Goal: Information Seeking & Learning: Find specific fact

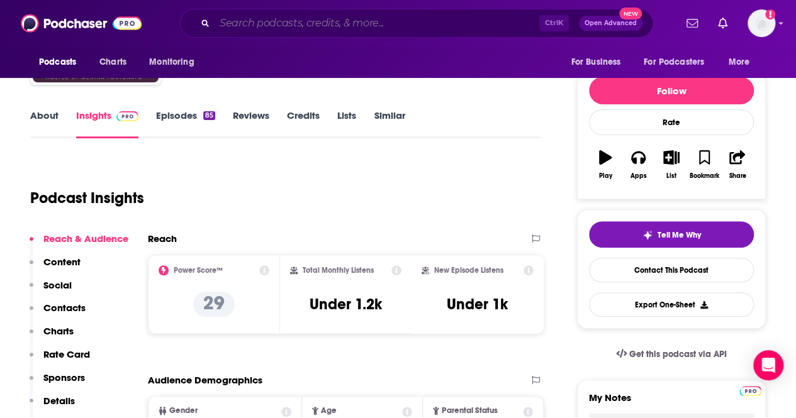
click at [281, 31] on input "Search podcasts, credits, & more..." at bounding box center [377, 23] width 325 height 20
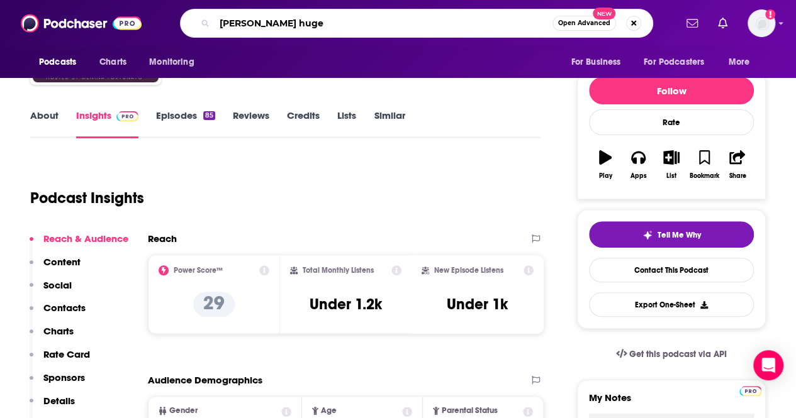
type input "[PERSON_NAME]"
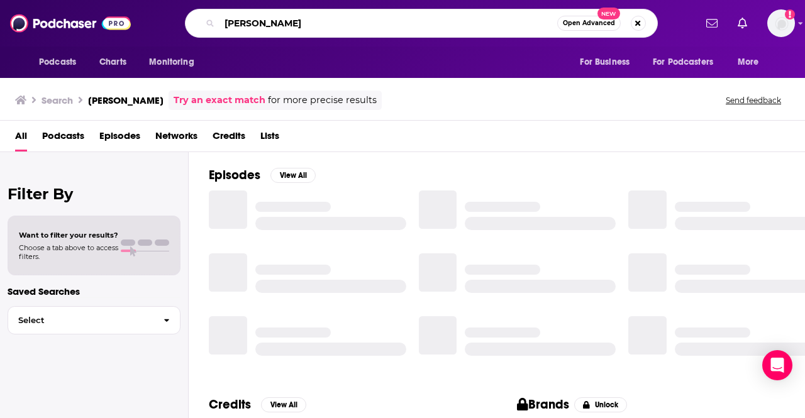
click at [282, 16] on input "[PERSON_NAME]" at bounding box center [389, 23] width 338 height 20
type input "[PERSON_NAME]"
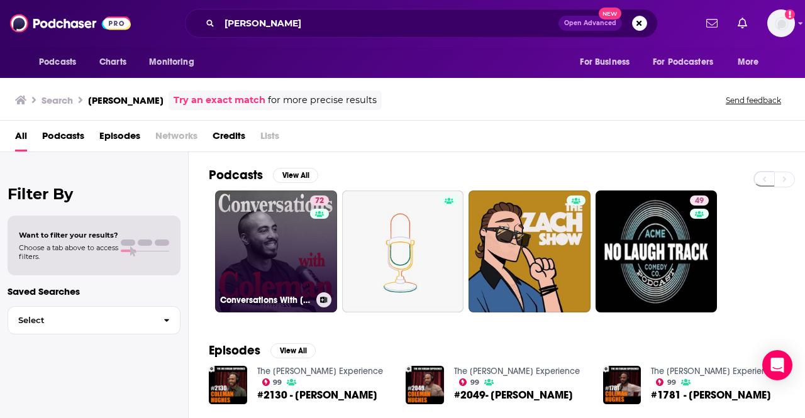
click at [279, 252] on link "72 Conversations With [PERSON_NAME]" at bounding box center [276, 252] width 122 height 122
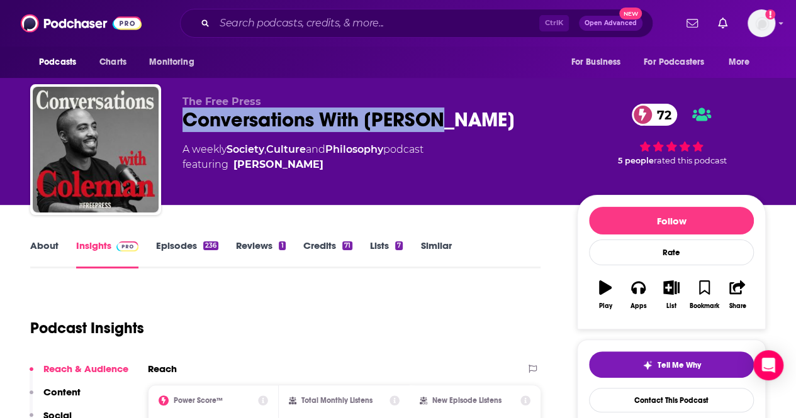
drag, startPoint x: 450, startPoint y: 119, endPoint x: 176, endPoint y: 124, distance: 274.3
click at [176, 124] on div "The Free Press Conversations With [PERSON_NAME] 72 A weekly Society , Culture a…" at bounding box center [397, 152] width 735 height 136
copy h2 "Conversations With [PERSON_NAME]"
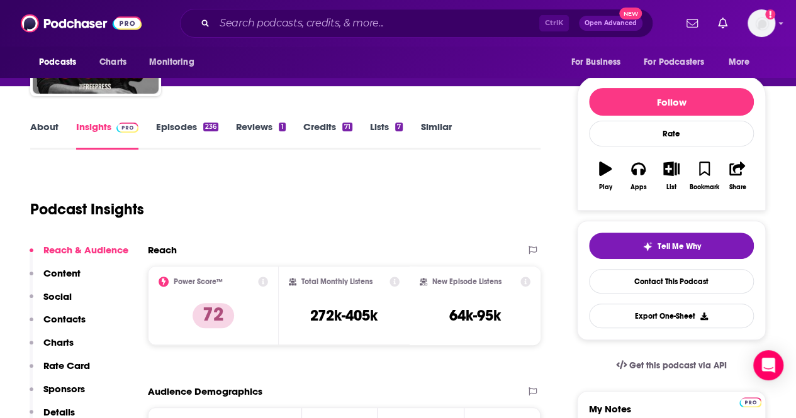
scroll to position [120, 0]
